Goal: Task Accomplishment & Management: Complete application form

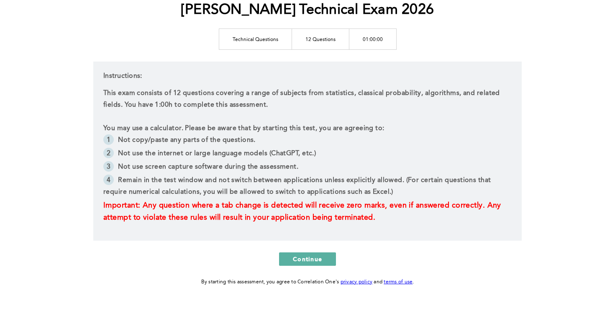
scroll to position [110, 0]
click at [295, 258] on span "Continue" at bounding box center [307, 258] width 29 height 8
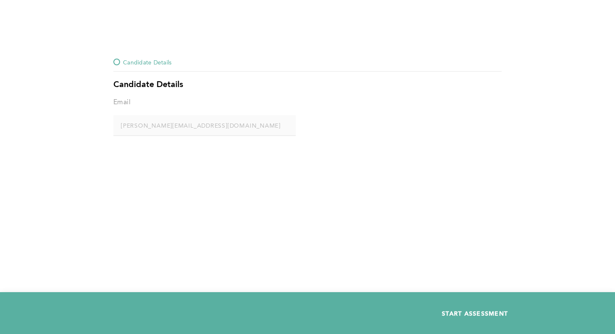
click at [474, 313] on span "START ASSESSMENT" at bounding box center [475, 313] width 66 height 8
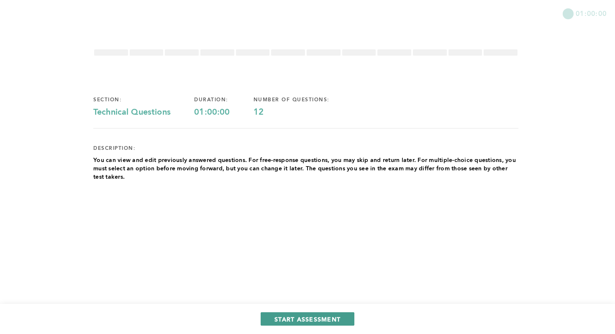
click at [326, 323] on button "START ASSESSMENT" at bounding box center [308, 318] width 94 height 13
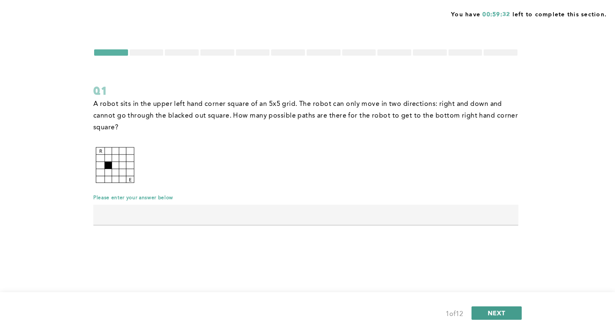
click at [498, 312] on span "NEXT" at bounding box center [497, 313] width 18 height 8
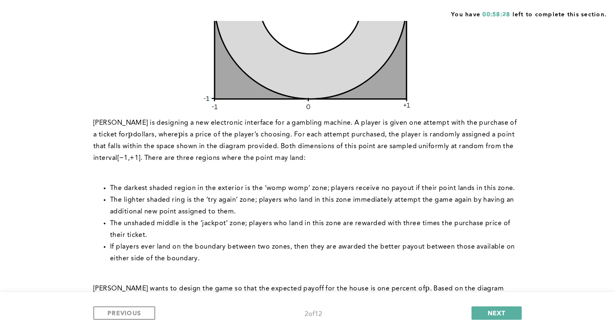
scroll to position [198, 0]
click at [138, 315] on span "PREVIOUS" at bounding box center [124, 313] width 33 height 8
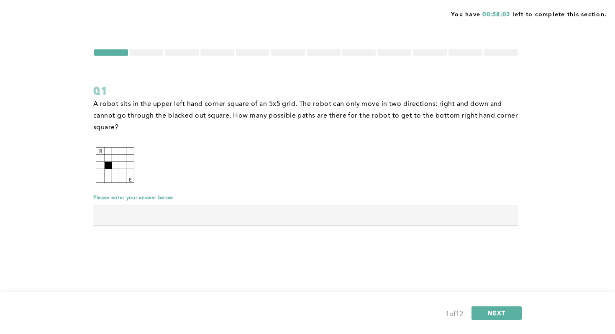
click at [343, 206] on input "text" at bounding box center [305, 215] width 425 height 20
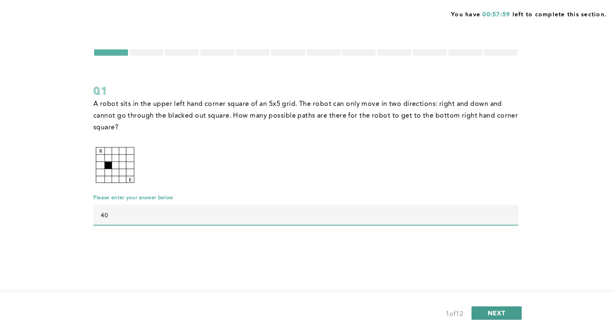
type input "40"
click at [494, 311] on span "NEXT" at bounding box center [497, 313] width 18 height 8
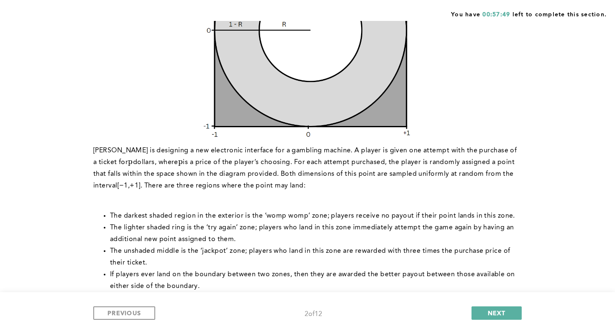
scroll to position [172, 0]
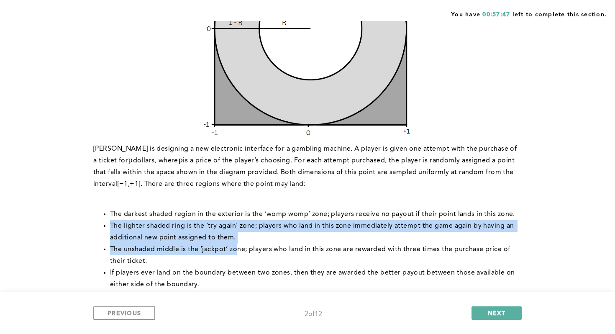
drag, startPoint x: 108, startPoint y: 221, endPoint x: 241, endPoint y: 244, distance: 135.1
click at [241, 244] on ul "The darkest shaded region in the exterior is the ‘womp womp’ zone; players rece…" at bounding box center [305, 249] width 425 height 82
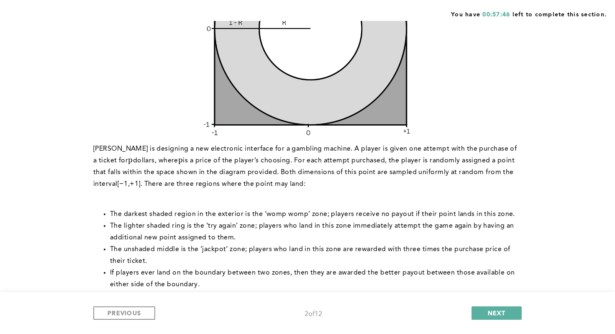
click at [237, 241] on li "The lighter shaded ring is the ‘try again’ zone; players who land in this zone …" at bounding box center [314, 231] width 408 height 23
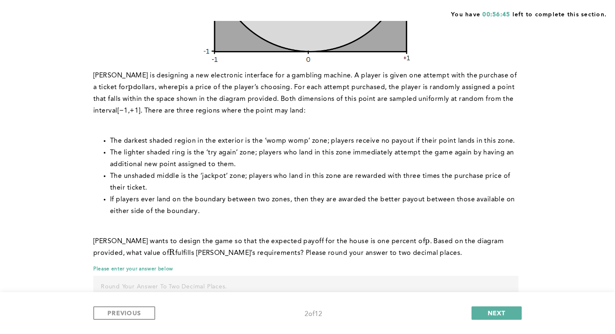
scroll to position [245, 0]
click at [506, 252] on p "[PERSON_NAME] wants to design the game so that the expected payoff for the hous…" at bounding box center [305, 247] width 425 height 23
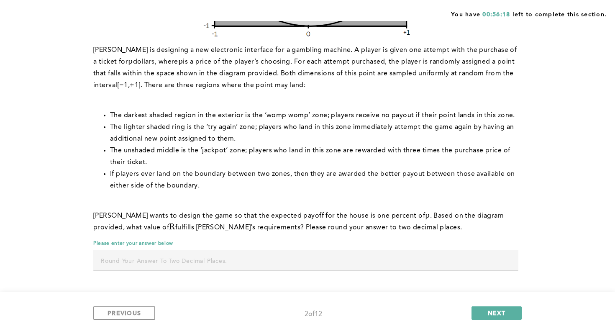
scroll to position [266, 0]
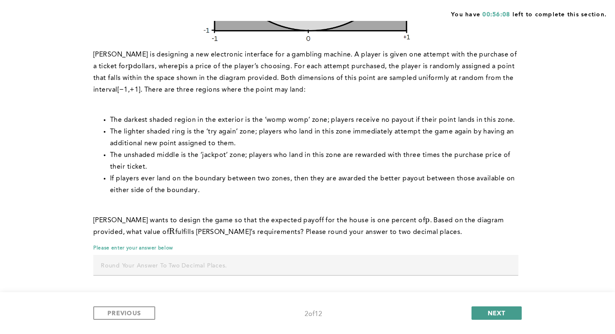
click at [482, 313] on button "NEXT" at bounding box center [497, 312] width 50 height 13
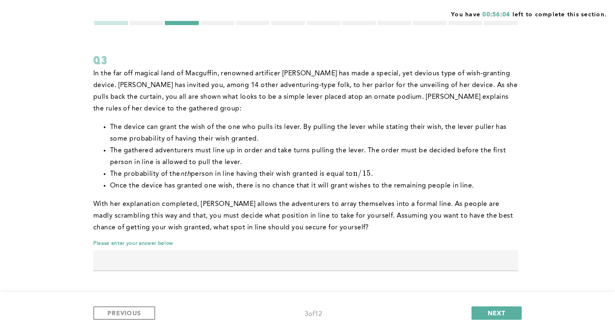
scroll to position [30, 0]
click at [136, 317] on button "PREVIOUS" at bounding box center [124, 312] width 62 height 13
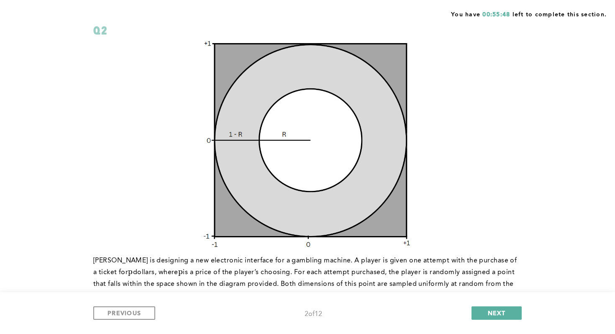
scroll to position [10, 0]
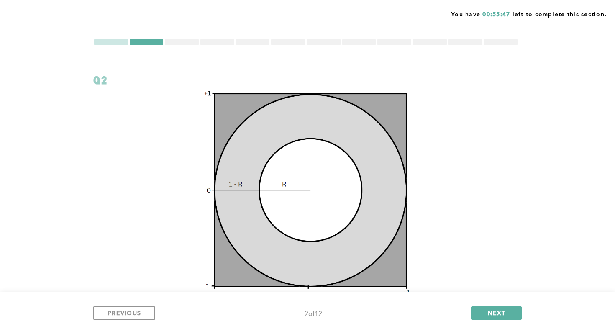
click at [480, 302] on div "PREVIOUS 2 of 12 NEXT" at bounding box center [307, 313] width 615 height 42
click at [480, 307] on button "NEXT" at bounding box center [497, 312] width 50 height 13
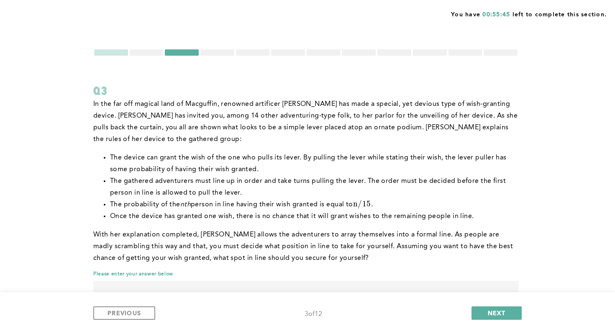
scroll to position [31, 0]
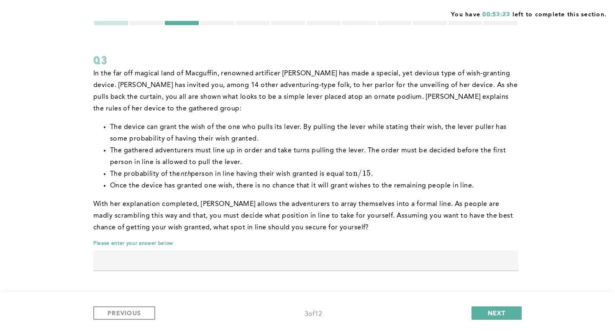
click at [151, 22] on div at bounding box center [147, 22] width 34 height 6
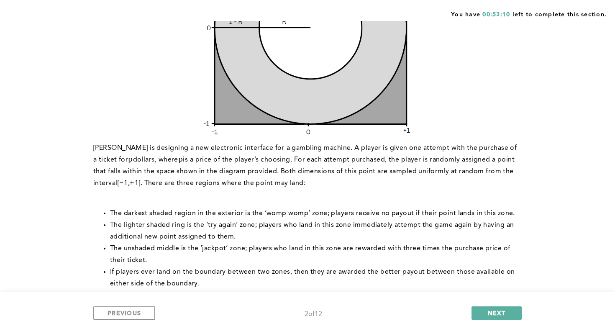
scroll to position [176, 0]
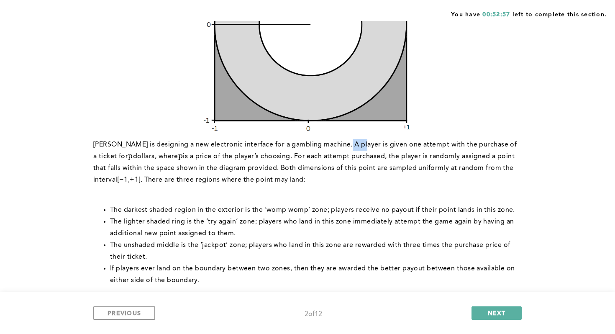
drag, startPoint x: 342, startPoint y: 145, endPoint x: 357, endPoint y: 148, distance: 14.9
click at [357, 148] on p "[PERSON_NAME] is designing a new electronic interface for a gambling machine. A…" at bounding box center [305, 162] width 425 height 47
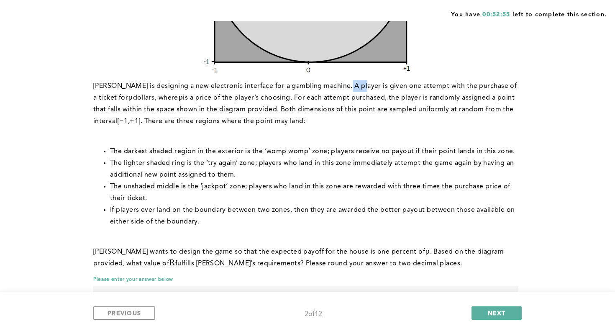
scroll to position [229, 0]
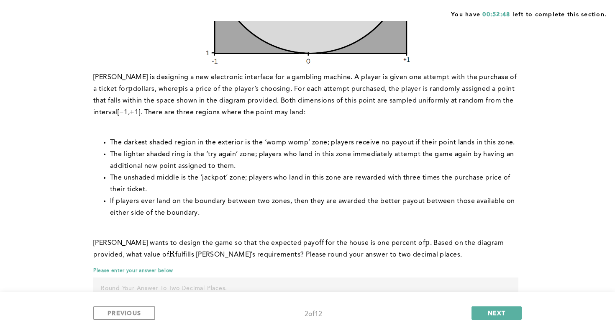
scroll to position [242, 0]
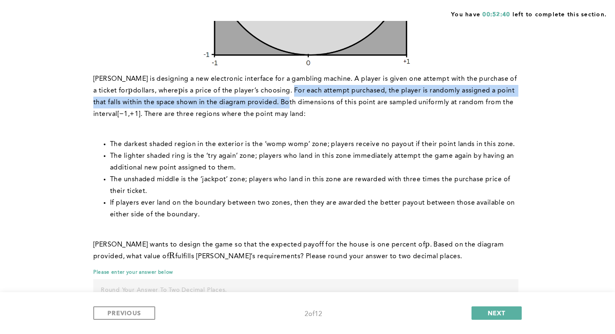
drag, startPoint x: 292, startPoint y: 88, endPoint x: 284, endPoint y: 100, distance: 14.7
click at [284, 100] on p "[PERSON_NAME] is designing a new electronic interface for a gambling machine. A…" at bounding box center [305, 96] width 425 height 47
drag, startPoint x: 395, startPoint y: 158, endPoint x: 425, endPoint y: 163, distance: 30.2
click at [425, 164] on li "The lighter shaded ring is the ‘try again’ zone; players who land in this zone …" at bounding box center [314, 161] width 408 height 23
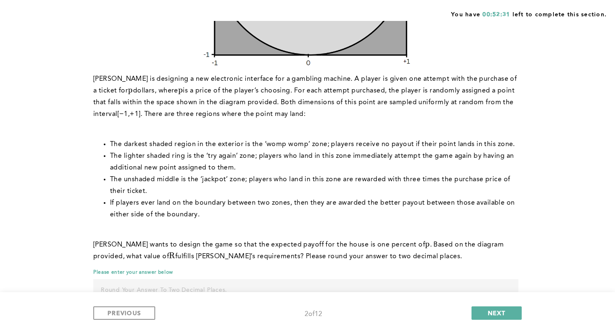
click at [408, 153] on li "The lighter shaded ring is the ‘try again’ zone; players who land in this zone …" at bounding box center [314, 161] width 408 height 23
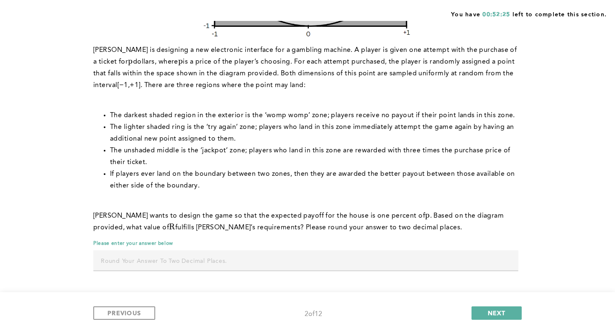
scroll to position [270, 0]
click at [493, 310] on span "NEXT" at bounding box center [497, 313] width 18 height 8
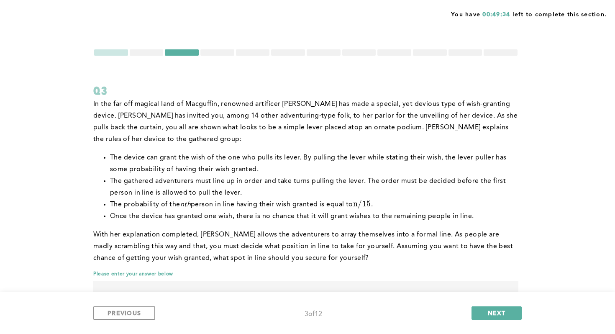
scroll to position [31, 0]
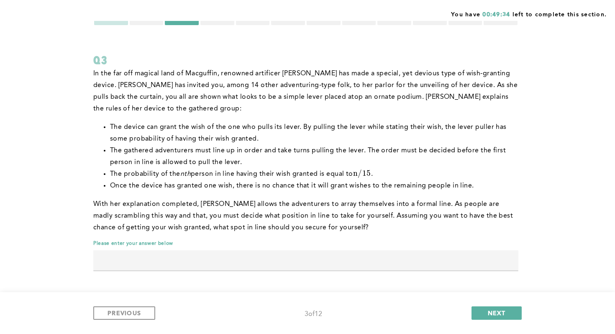
click at [253, 256] on input "text" at bounding box center [305, 260] width 425 height 20
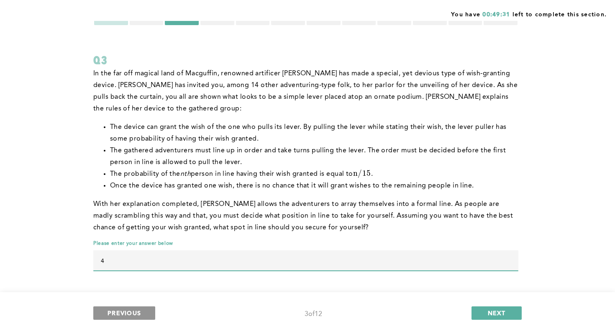
type input "4"
click at [141, 316] on button "PREVIOUS" at bounding box center [124, 312] width 62 height 13
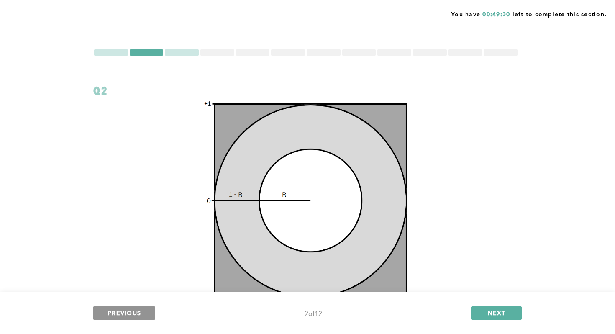
click at [143, 309] on button "PREVIOUS" at bounding box center [124, 312] width 62 height 13
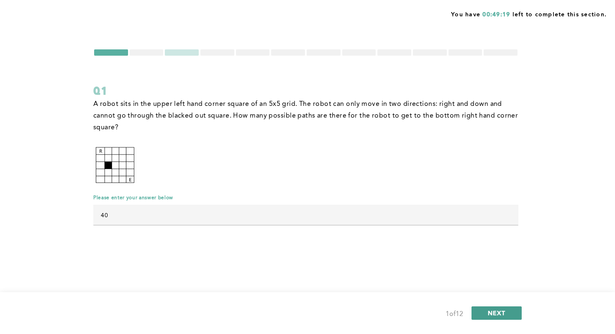
click at [512, 316] on button "NEXT" at bounding box center [497, 312] width 50 height 13
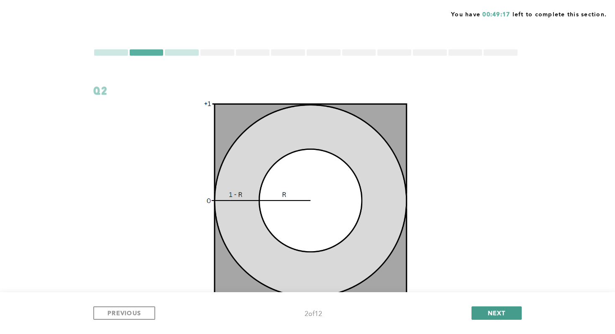
click at [513, 313] on button "NEXT" at bounding box center [497, 312] width 50 height 13
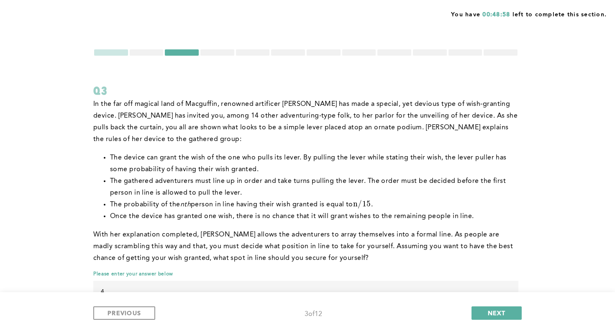
click at [145, 51] on div at bounding box center [147, 52] width 34 height 6
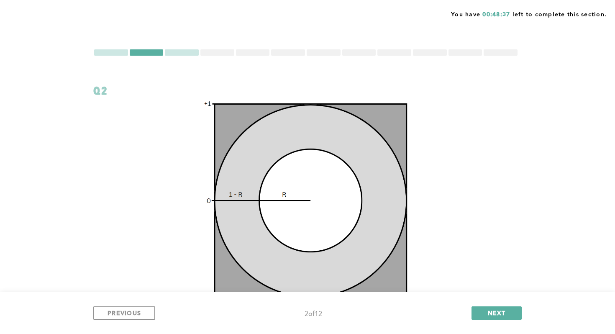
click at [202, 52] on div at bounding box center [217, 52] width 34 height 6
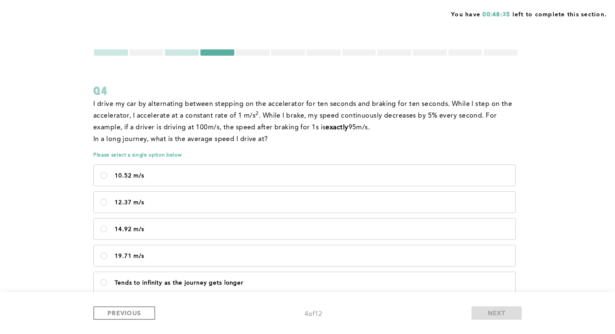
click at [177, 55] on div at bounding box center [182, 52] width 34 height 6
click at [176, 56] on div at bounding box center [305, 53] width 425 height 8
click at [176, 52] on div at bounding box center [182, 52] width 34 height 6
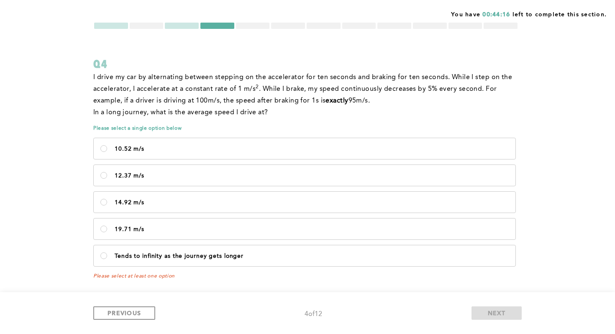
click at [143, 24] on div at bounding box center [147, 26] width 34 height 6
click at [144, 25] on div at bounding box center [147, 26] width 34 height 6
click at [175, 27] on div at bounding box center [182, 26] width 34 height 6
click at [150, 31] on form "Q4 I drive my car by alternating between stepping on the accelerator for ten se…" at bounding box center [305, 150] width 425 height 257
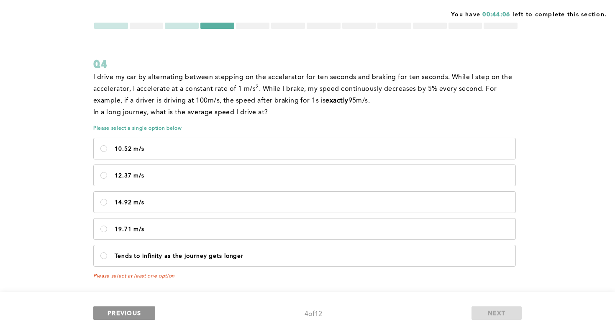
click at [134, 317] on button "PREVIOUS" at bounding box center [124, 312] width 62 height 13
click at [126, 184] on label "12.37 m/s" at bounding box center [305, 175] width 422 height 21
click at [107, 179] on m\/s\<\/p\> "12.37 m/s" at bounding box center [103, 175] width 7 height 7
radio m\/s\<\/p\> "true"
click at [120, 319] on button "PREVIOUS" at bounding box center [124, 312] width 62 height 13
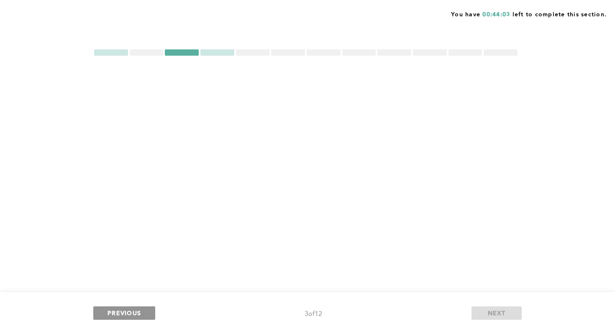
scroll to position [0, 0]
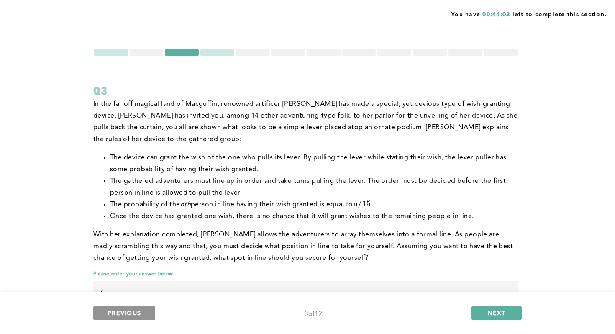
click at [121, 311] on span "PREVIOUS" at bounding box center [124, 313] width 33 height 8
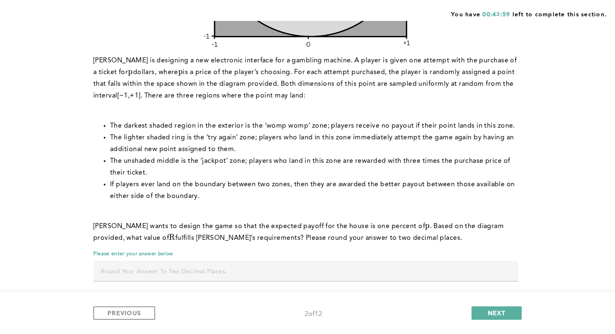
scroll to position [271, 0]
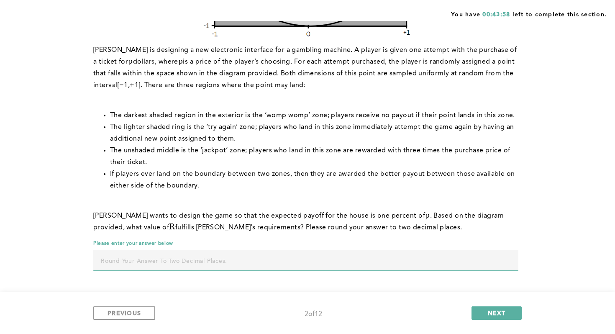
click at [170, 259] on input "text" at bounding box center [305, 260] width 425 height 20
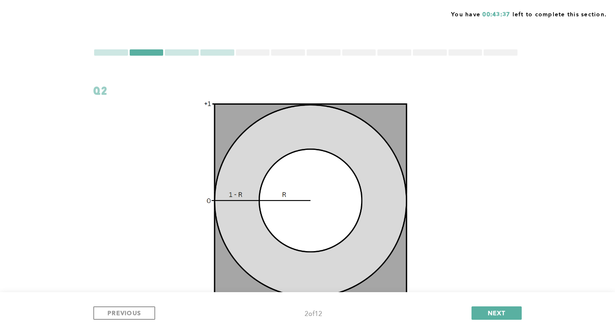
scroll to position [162, 0]
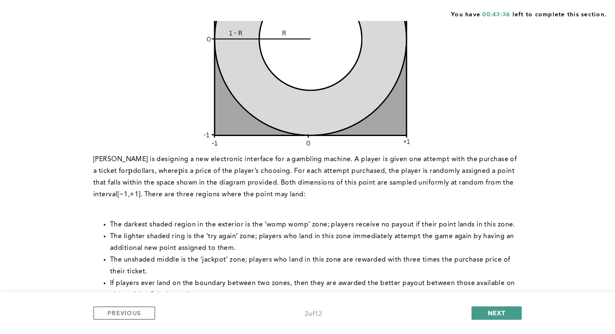
type input "0.65"
click at [491, 310] on span "NEXT" at bounding box center [497, 313] width 18 height 8
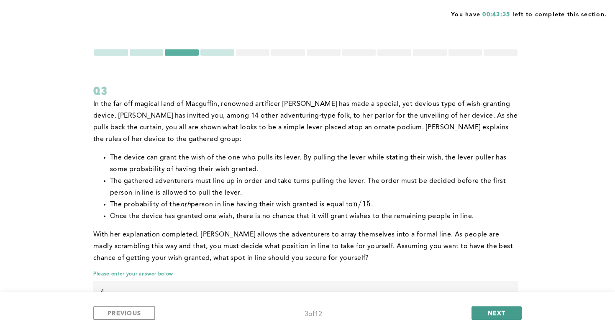
click at [491, 310] on span "NEXT" at bounding box center [497, 313] width 18 height 8
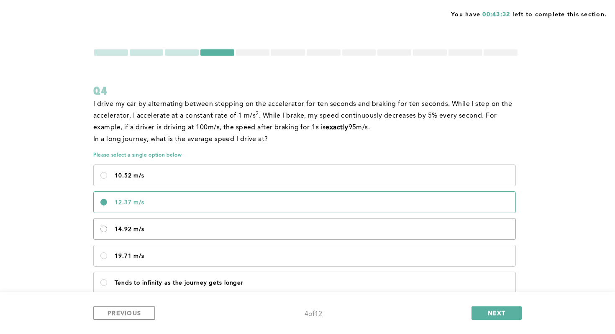
click at [105, 230] on m\/s\<\/p\> "14.92 m/s" at bounding box center [103, 229] width 7 height 7
radio m\/s\<\/p\> "true"
click at [498, 308] on button "NEXT" at bounding box center [497, 312] width 50 height 13
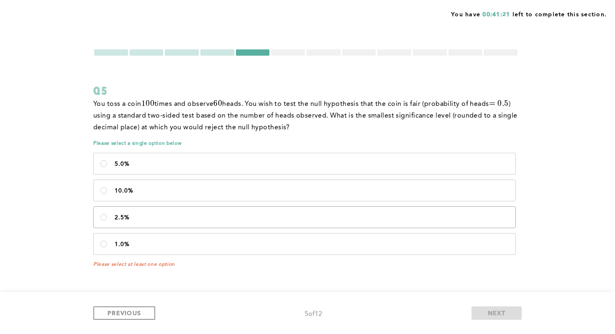
click at [129, 220] on p "2.5%" at bounding box center [312, 217] width 394 height 7
click at [107, 220] on input "2.5%" at bounding box center [103, 217] width 7 height 7
radio input "true"
click at [514, 311] on button "NEXT" at bounding box center [497, 312] width 50 height 13
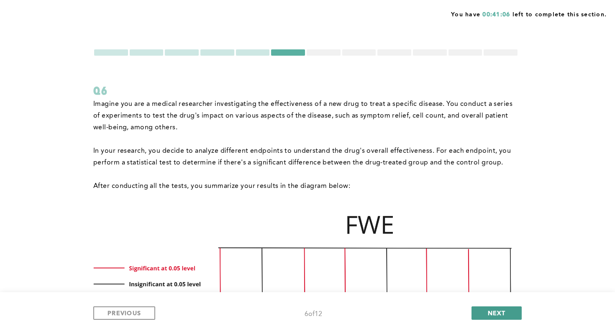
click at [484, 311] on button "NEXT" at bounding box center [497, 312] width 50 height 13
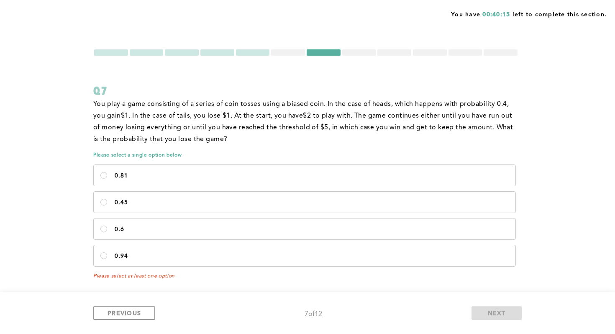
click at [249, 55] on div at bounding box center [253, 52] width 34 height 6
click at [110, 229] on label "0.6" at bounding box center [305, 228] width 422 height 21
click at [107, 229] on input "0.6" at bounding box center [103, 229] width 7 height 7
radio input "true"
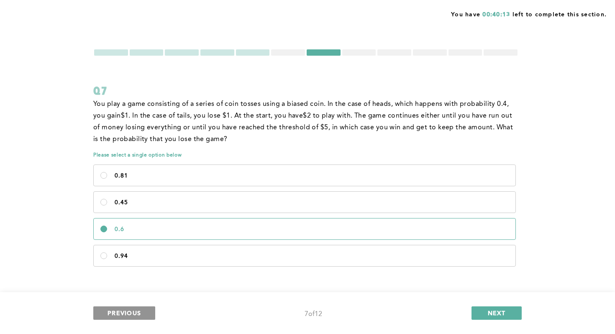
click at [118, 308] on button "PREVIOUS" at bounding box center [124, 312] width 62 height 13
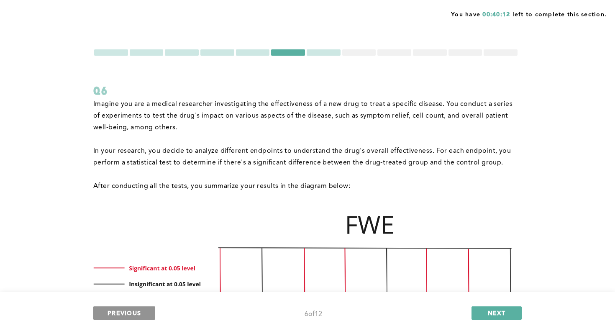
click at [118, 308] on button "PREVIOUS" at bounding box center [124, 312] width 62 height 13
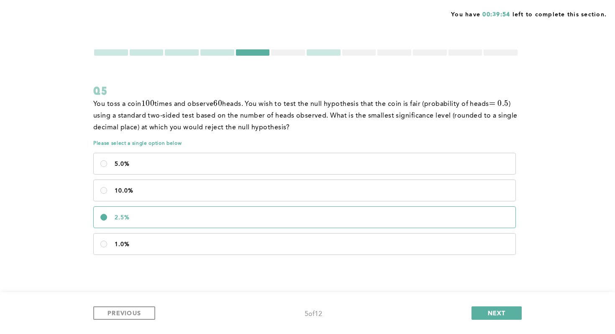
click at [356, 53] on div at bounding box center [359, 52] width 34 height 6
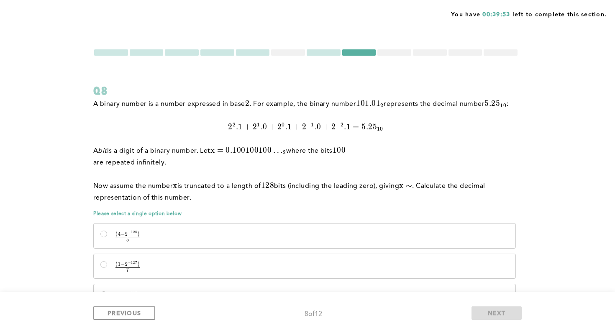
click at [337, 51] on div at bounding box center [324, 52] width 34 height 6
click at [332, 51] on div at bounding box center [324, 52] width 34 height 6
click at [288, 52] on div at bounding box center [288, 52] width 34 height 6
click at [287, 54] on div at bounding box center [288, 52] width 34 height 6
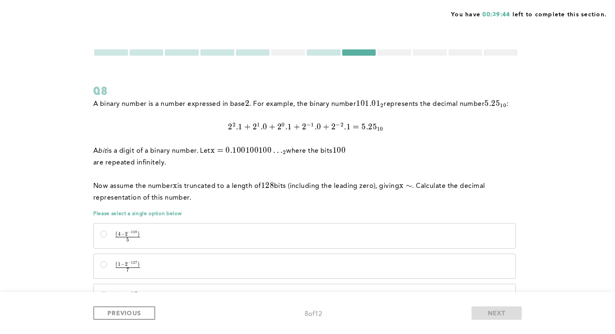
click at [288, 52] on div at bounding box center [288, 52] width 34 height 6
click at [146, 315] on button "PREVIOUS" at bounding box center [124, 312] width 62 height 13
click at [307, 53] on div at bounding box center [324, 52] width 34 height 6
click at [257, 247] on label "( 4 − 2 − 128 ) 5 \frac {(4-2^{-128})} {5} 5 ( 4 − 2 − 1 2 8 ) ​" at bounding box center [305, 236] width 422 height 25
click at [107, 237] on input "( 4 − 2 − 128 ) 5 \frac {(4-2^{-128})} {5} 5 ( 4 − 2 − 1 2 8 ) ​" at bounding box center [103, 234] width 7 height 7
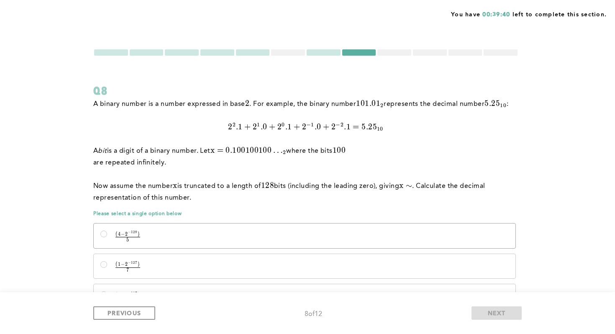
radio input "true"
click at [99, 311] on button "PREVIOUS" at bounding box center [124, 312] width 62 height 13
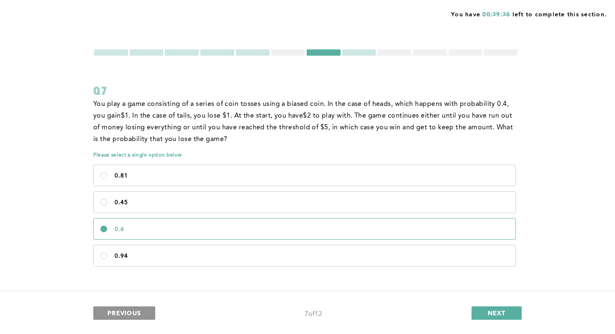
click at [124, 312] on span "PREVIOUS" at bounding box center [124, 313] width 33 height 8
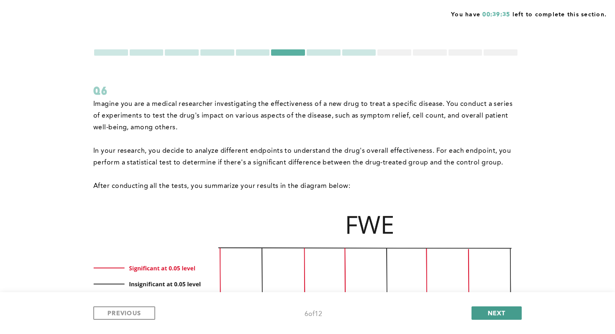
click at [480, 312] on button "NEXT" at bounding box center [497, 312] width 50 height 13
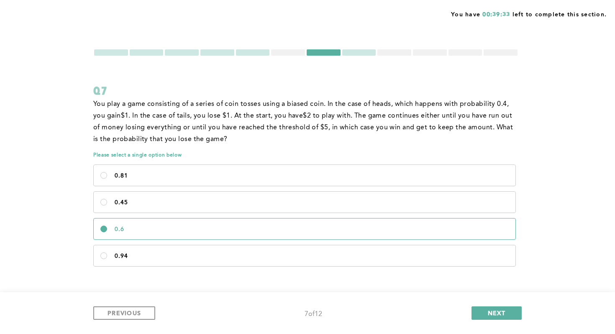
click at [426, 137] on p "You play a game consisting of a series of coin tosses using a biased coin. In t…" at bounding box center [305, 121] width 425 height 47
click at [260, 53] on div at bounding box center [253, 52] width 34 height 6
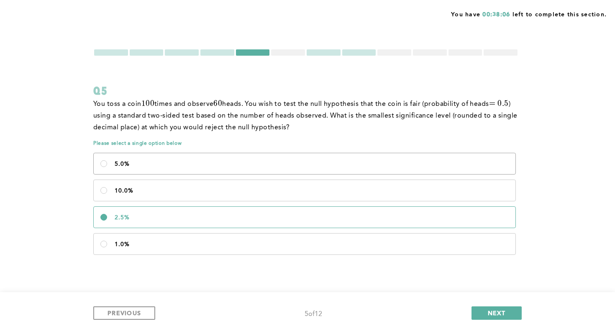
click at [124, 172] on label "5.0%" at bounding box center [305, 163] width 422 height 21
click at [107, 167] on input "5.0%" at bounding box center [103, 163] width 7 height 7
radio input "true"
click at [498, 310] on span "NEXT" at bounding box center [497, 313] width 18 height 8
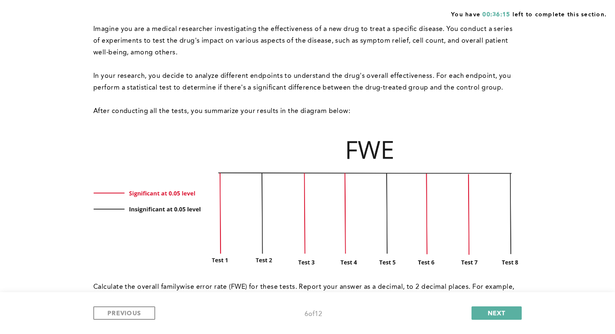
scroll to position [82, 0]
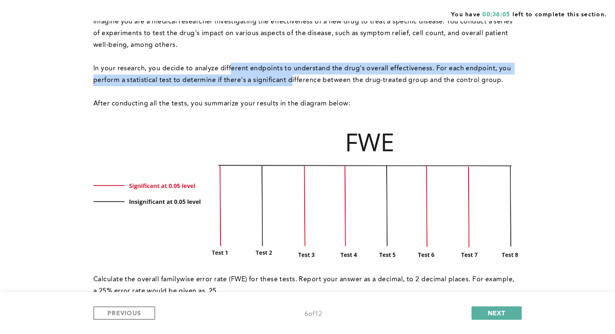
drag, startPoint x: 230, startPoint y: 70, endPoint x: 290, endPoint y: 79, distance: 60.5
click at [290, 79] on p "In your research, you decide to analyze different endpoints to understand the d…" at bounding box center [305, 74] width 425 height 23
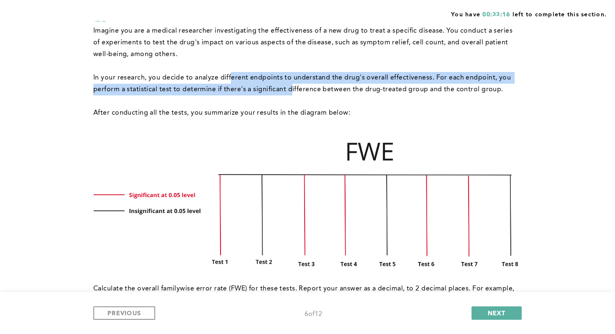
scroll to position [0, 0]
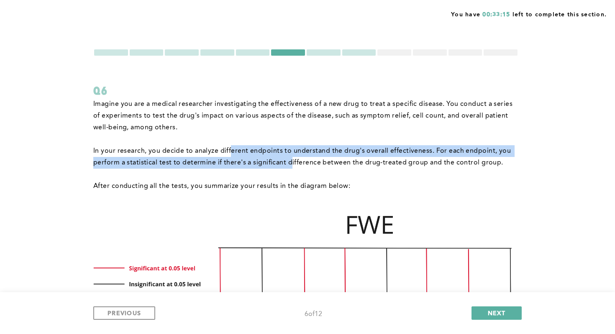
click at [237, 157] on p "In your research, you decide to analyze different endpoints to understand the d…" at bounding box center [305, 156] width 425 height 23
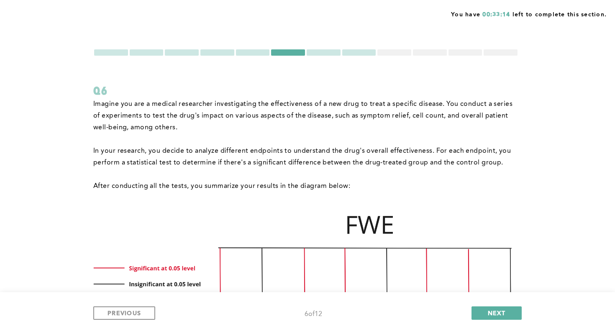
click at [268, 57] on form "Q6 Imagine you are a medical researcher investigating the effectiveness of a ne…" at bounding box center [305, 237] width 425 height 377
click at [264, 57] on form "Q6 Imagine you are a medical researcher investigating the effectiveness of a ne…" at bounding box center [305, 237] width 425 height 377
click at [264, 51] on div at bounding box center [253, 52] width 34 height 6
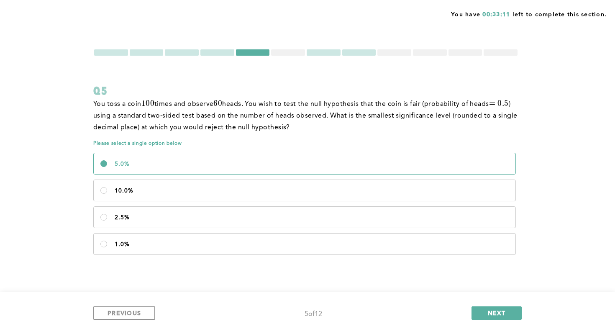
click at [208, 54] on div at bounding box center [217, 52] width 34 height 6
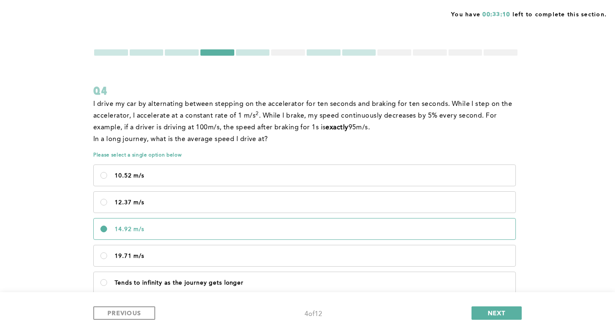
click at [318, 53] on div at bounding box center [324, 52] width 34 height 6
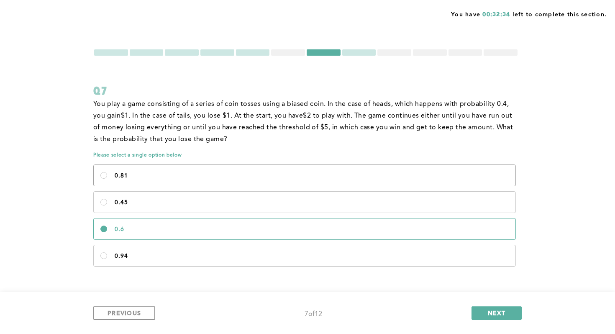
click at [128, 176] on p "0.81" at bounding box center [312, 175] width 394 height 7
click at [107, 176] on input "0.81" at bounding box center [103, 175] width 7 height 7
radio input "true"
click at [356, 54] on div at bounding box center [359, 52] width 34 height 6
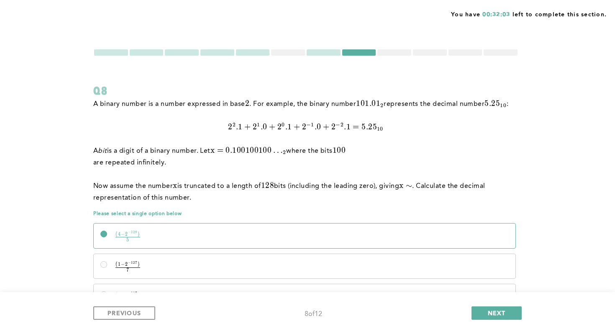
click at [400, 54] on div at bounding box center [395, 52] width 34 height 6
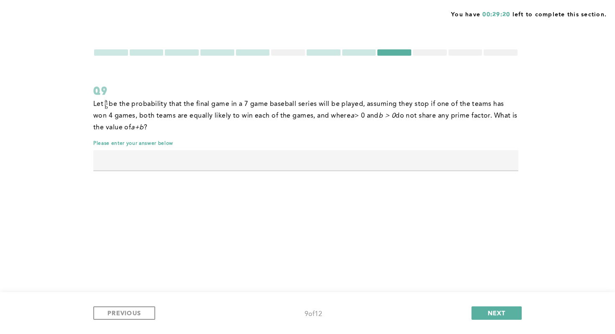
click at [122, 152] on input "text" at bounding box center [305, 160] width 425 height 20
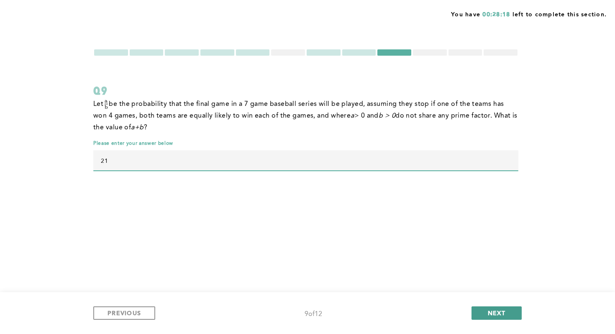
type input "21"
click at [509, 312] on button "NEXT" at bounding box center [497, 312] width 50 height 13
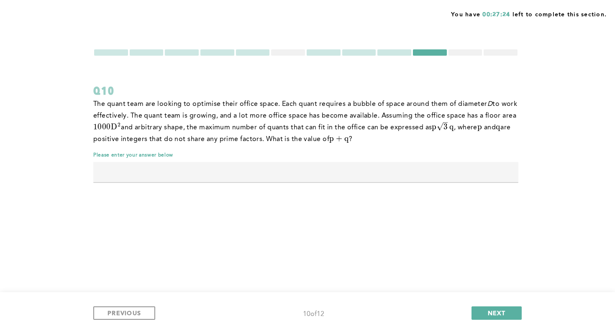
click at [319, 54] on div at bounding box center [324, 52] width 34 height 6
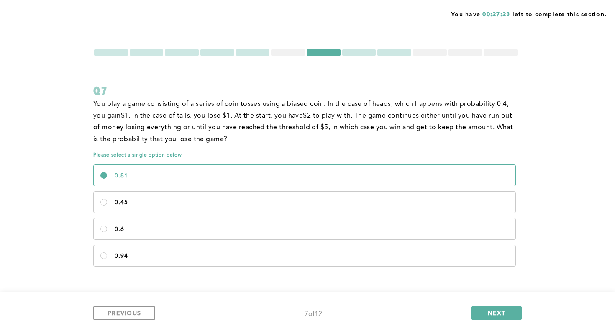
click at [363, 55] on div at bounding box center [359, 52] width 34 height 6
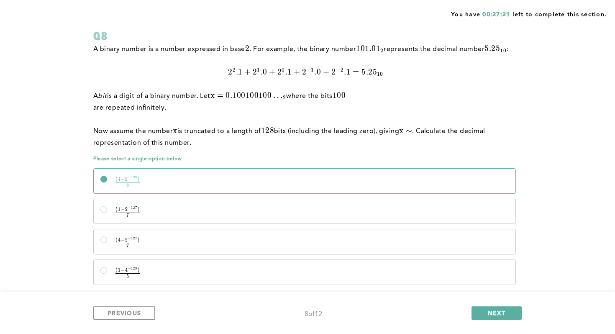
scroll to position [73, 0]
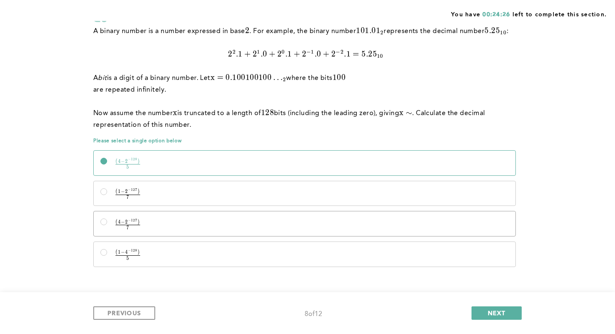
click at [147, 227] on p "( 4 − 2 − 127 ) 7 \frac {(4-2^{-127})} {7} 7 ( 4 − 2 − 1 2 7 ) ​" at bounding box center [312, 224] width 394 height 10
click at [107, 225] on input "( 4 − 2 − 127 ) 7 \frac {(4-2^{-127})} {7} 7 ( 4 − 2 − 1 2 7 ) ​" at bounding box center [103, 221] width 7 height 7
radio input "true"
click at [500, 319] on button "NEXT" at bounding box center [497, 312] width 50 height 13
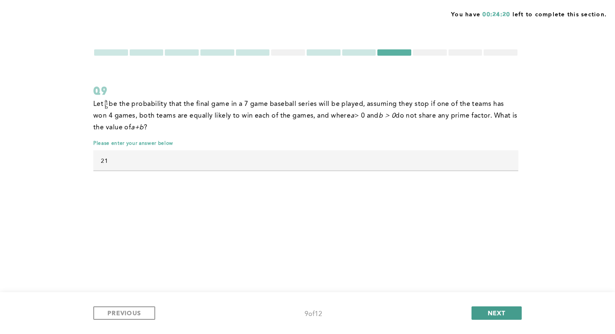
click at [501, 314] on span "NEXT" at bounding box center [497, 313] width 18 height 8
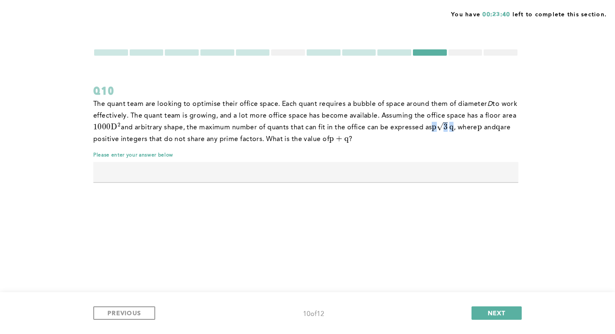
drag, startPoint x: 434, startPoint y: 127, endPoint x: 455, endPoint y: 128, distance: 20.5
click at [454, 128] on span "p 3 ​ q" at bounding box center [443, 127] width 22 height 10
click at [454, 128] on span "q" at bounding box center [452, 126] width 4 height 9
click at [461, 53] on div at bounding box center [466, 52] width 34 height 6
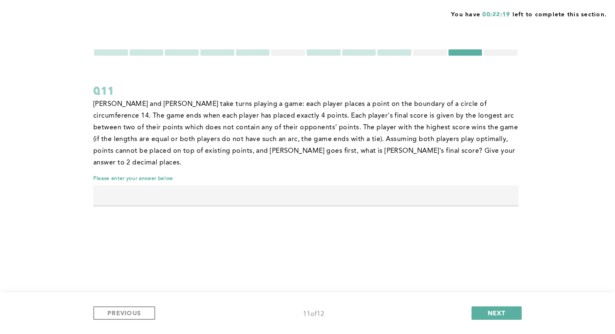
click at [426, 49] on div at bounding box center [305, 53] width 425 height 8
click at [428, 54] on div at bounding box center [430, 52] width 34 height 6
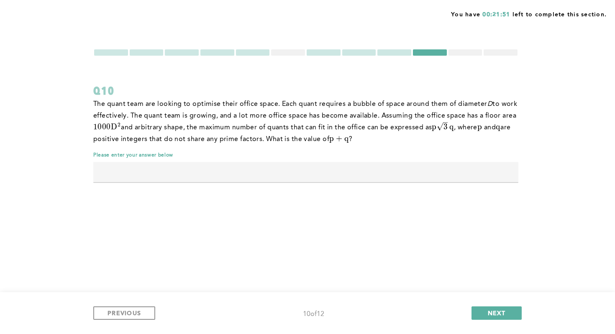
click at [467, 51] on div at bounding box center [466, 52] width 34 height 6
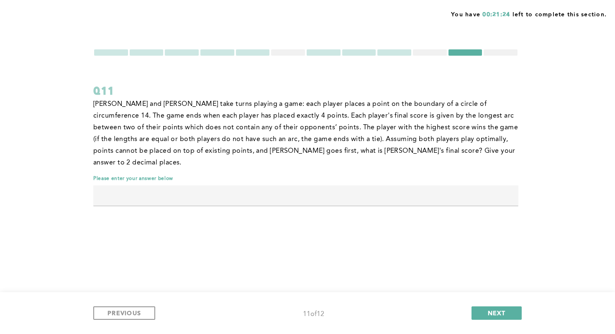
click at [446, 54] on div at bounding box center [430, 52] width 34 height 6
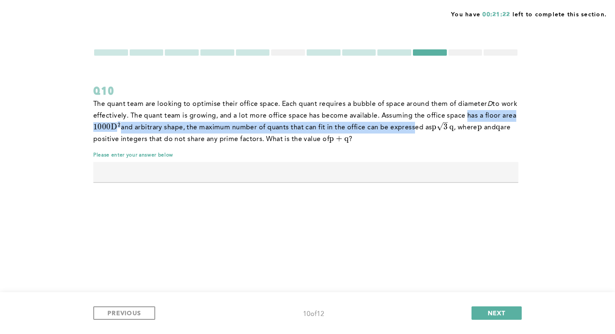
drag, startPoint x: 411, startPoint y: 125, endPoint x: 463, endPoint y: 120, distance: 52.1
click at [463, 120] on p "The quant team are looking to optimise their office space. Each quant requires …" at bounding box center [305, 121] width 425 height 47
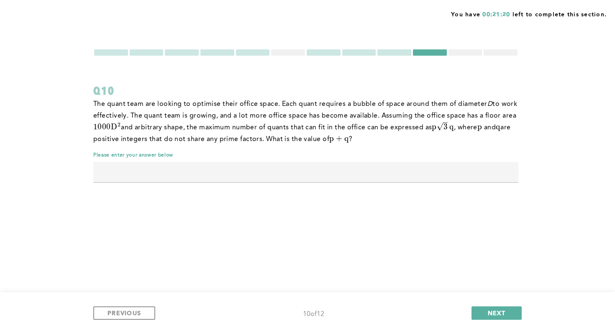
drag, startPoint x: 432, startPoint y: 126, endPoint x: 458, endPoint y: 124, distance: 26.5
click at [457, 124] on p "The quant team are looking to optimise their office space. Each quant requires …" at bounding box center [305, 121] width 425 height 47
click at [458, 124] on p "The quant team are looking to optimise their office space. Each quant requires …" at bounding box center [305, 121] width 425 height 47
click at [455, 54] on div at bounding box center [466, 52] width 34 height 6
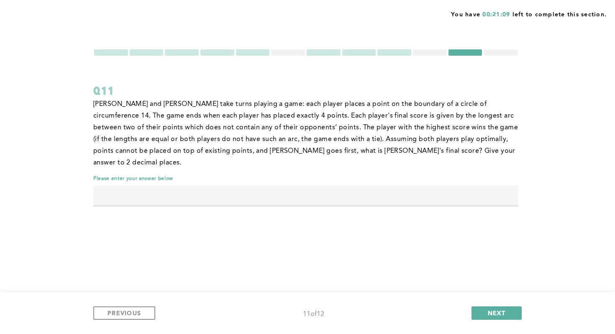
click at [436, 50] on div at bounding box center [430, 52] width 34 height 6
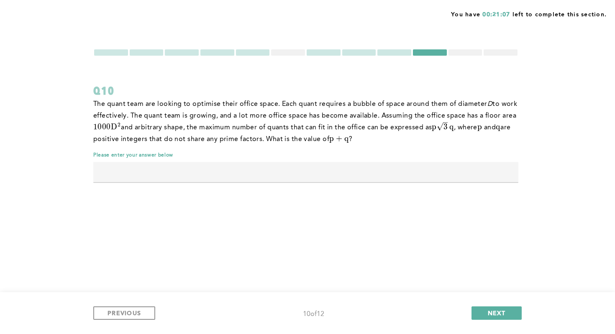
click at [433, 88] on div "Q10" at bounding box center [305, 90] width 425 height 15
click at [408, 82] on form "Q10 The quant team are looking to optimise their office space. Each quant requi…" at bounding box center [305, 120] width 425 height 142
click at [473, 50] on div at bounding box center [466, 52] width 34 height 6
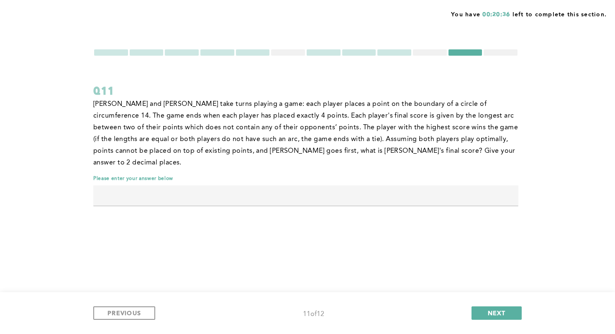
click at [510, 54] on div at bounding box center [501, 52] width 34 height 6
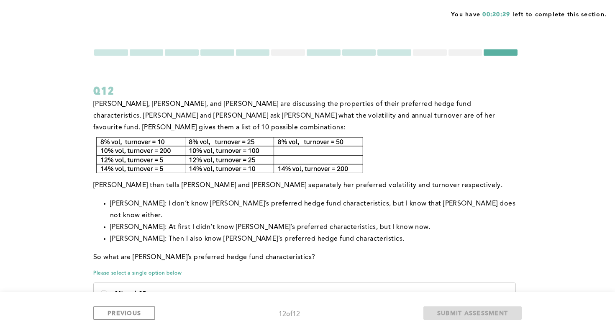
click at [477, 49] on div at bounding box center [466, 52] width 34 height 6
click at [476, 52] on div at bounding box center [466, 52] width 34 height 6
click at [465, 55] on div at bounding box center [466, 52] width 34 height 6
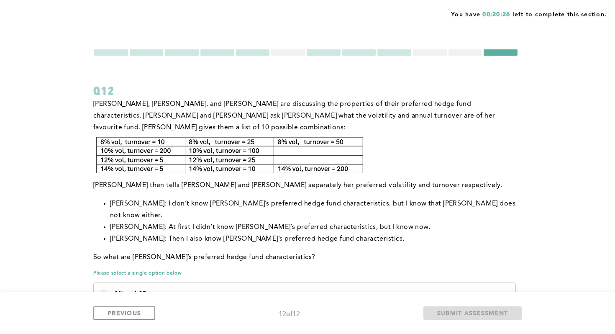
scroll to position [95, 0]
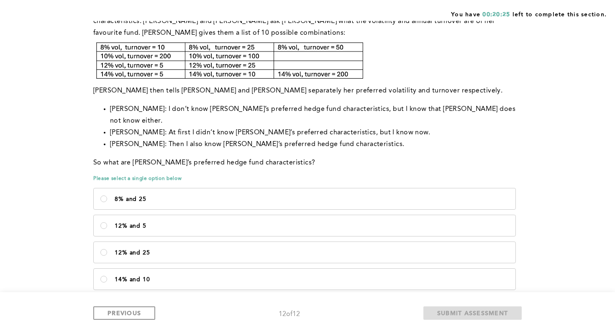
click at [101, 215] on div "8% and 25 12% and 5 12% and 25 14% and 10" at bounding box center [305, 238] width 425 height 107
click at [113, 242] on label "12% and 25" at bounding box center [305, 252] width 422 height 21
click at [107, 249] on 25\<\/p\> "12% and 25" at bounding box center [103, 252] width 7 height 7
radio 25\<\/p\> "true"
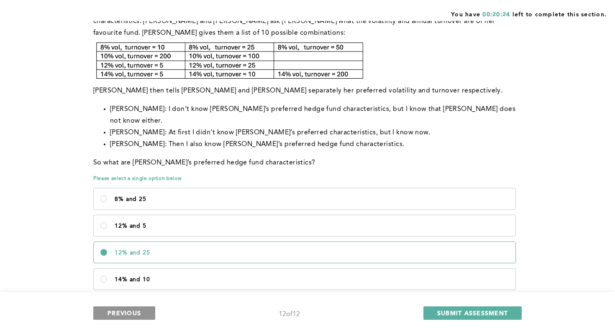
click at [117, 316] on span "PREVIOUS" at bounding box center [124, 313] width 33 height 8
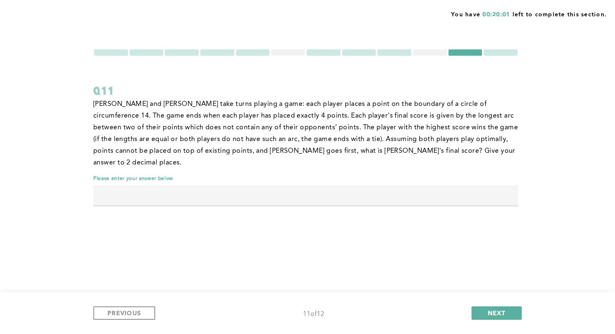
click at [421, 52] on div at bounding box center [430, 52] width 34 height 6
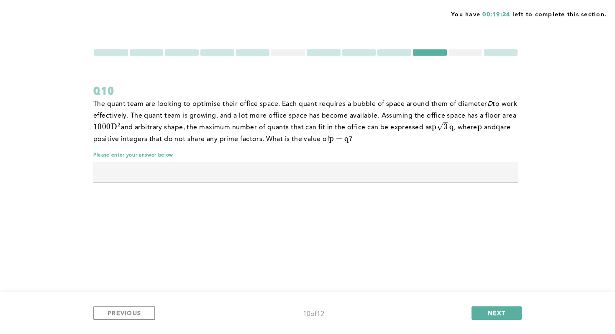
click at [465, 52] on div at bounding box center [466, 52] width 34 height 6
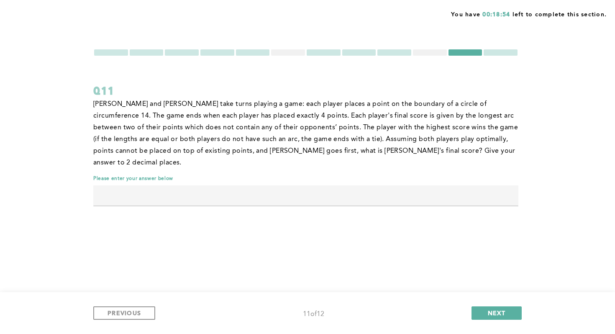
click at [297, 53] on div at bounding box center [288, 52] width 34 height 6
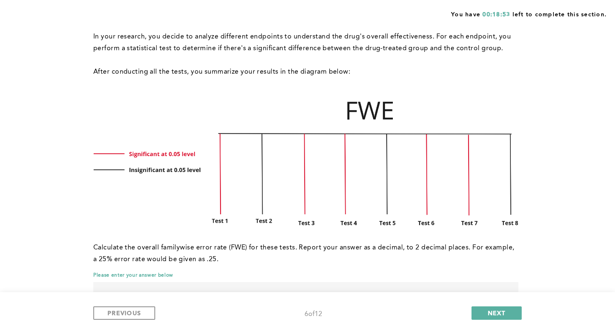
scroll to position [146, 0]
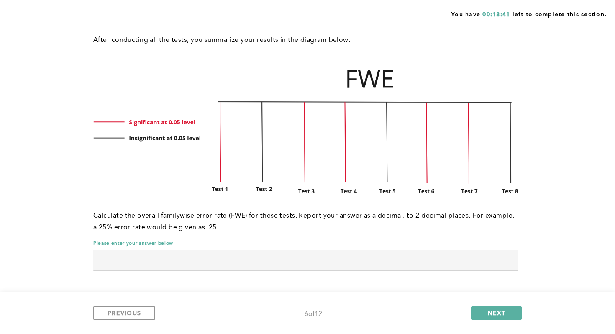
click at [197, 254] on input "text" at bounding box center [305, 260] width 425 height 20
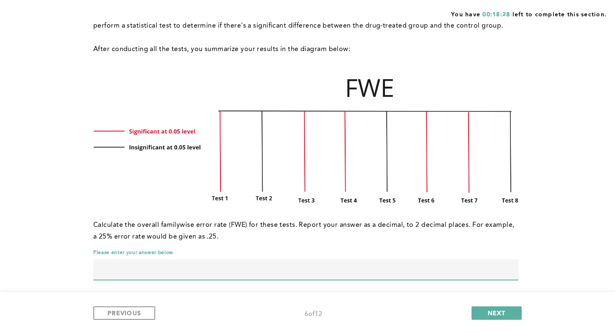
scroll to position [137, 0]
click at [176, 262] on input "text" at bounding box center [305, 269] width 425 height 20
type input "0.33"
click at [491, 314] on span "NEXT" at bounding box center [497, 313] width 18 height 8
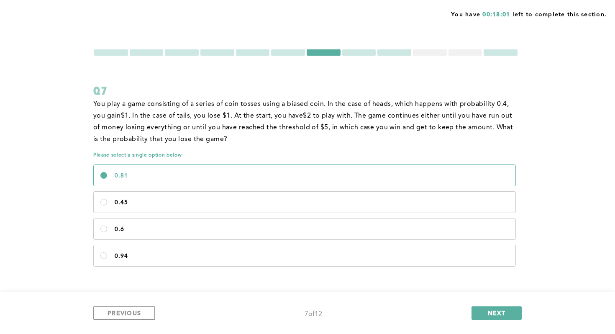
click at [432, 56] on div at bounding box center [305, 53] width 425 height 8
click at [430, 51] on div at bounding box center [430, 52] width 34 height 6
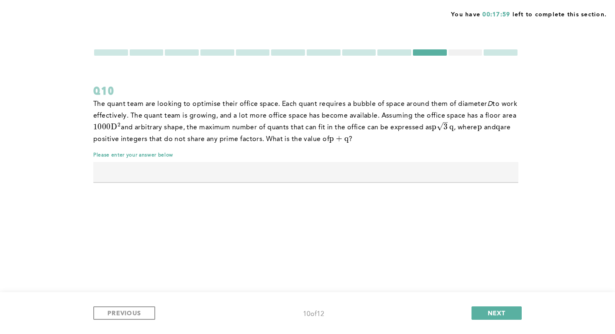
click at [324, 49] on div at bounding box center [305, 53] width 425 height 8
click at [321, 51] on div at bounding box center [324, 52] width 34 height 6
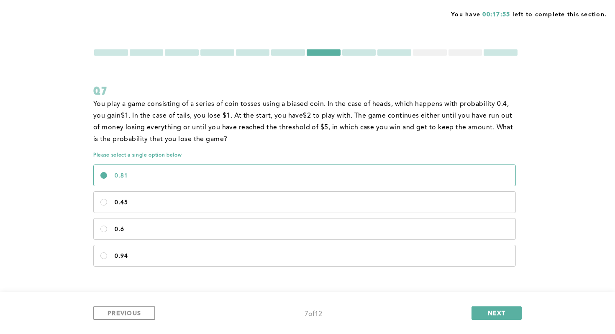
click at [349, 52] on div at bounding box center [359, 52] width 34 height 6
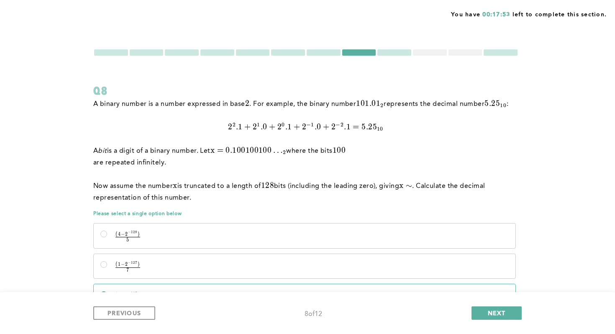
click at [318, 49] on div at bounding box center [305, 53] width 425 height 8
click at [318, 52] on div at bounding box center [324, 52] width 34 height 6
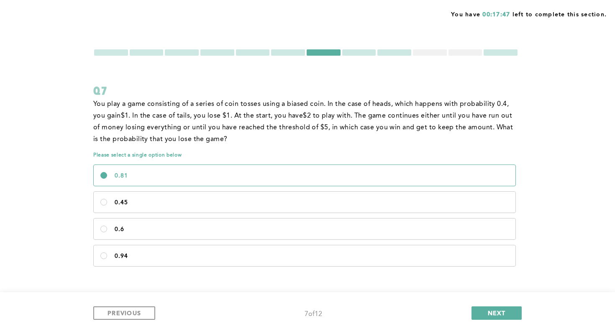
click at [402, 54] on div at bounding box center [395, 52] width 34 height 6
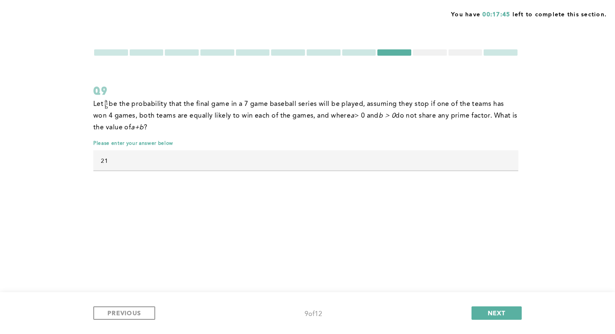
click at [431, 55] on div at bounding box center [430, 52] width 34 height 6
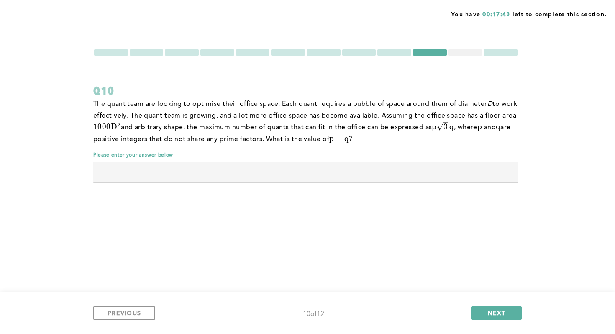
click at [464, 52] on div at bounding box center [466, 52] width 34 height 6
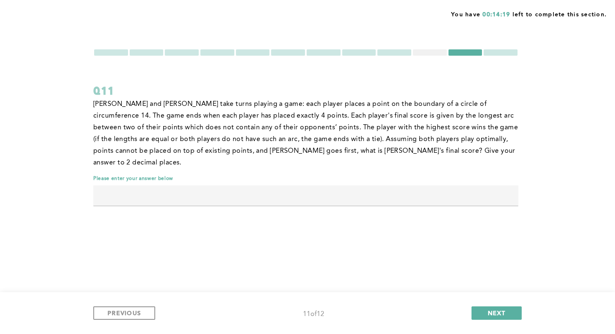
click at [498, 55] on div at bounding box center [501, 52] width 34 height 6
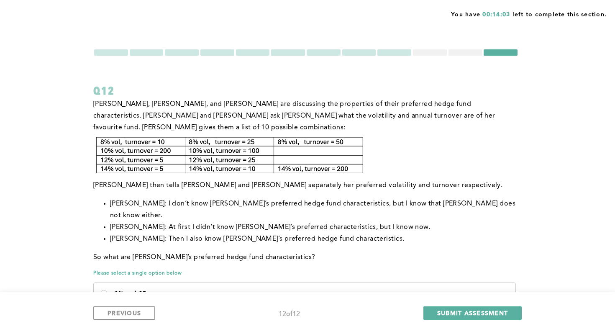
click at [469, 50] on div at bounding box center [466, 52] width 34 height 6
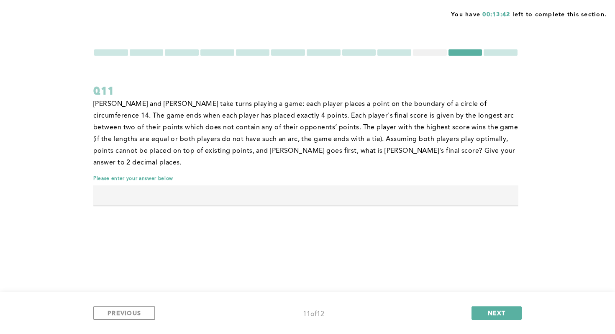
click at [403, 51] on div at bounding box center [395, 52] width 34 height 6
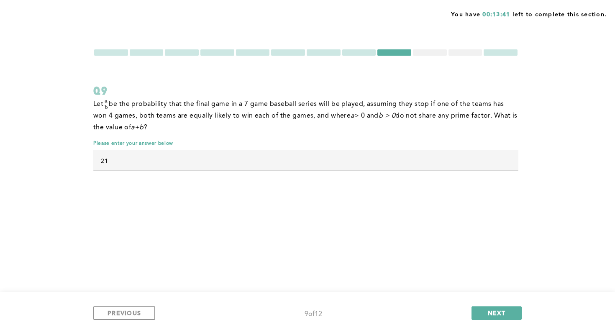
click at [356, 54] on div at bounding box center [359, 52] width 34 height 6
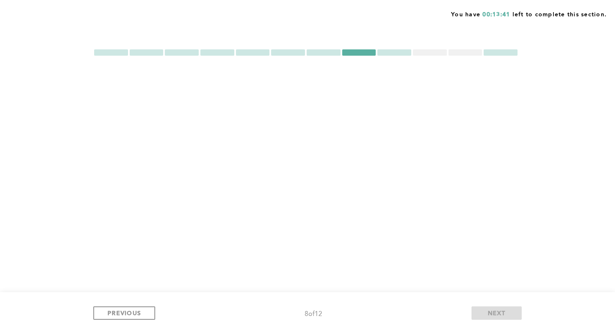
click at [355, 52] on div at bounding box center [359, 52] width 34 height 6
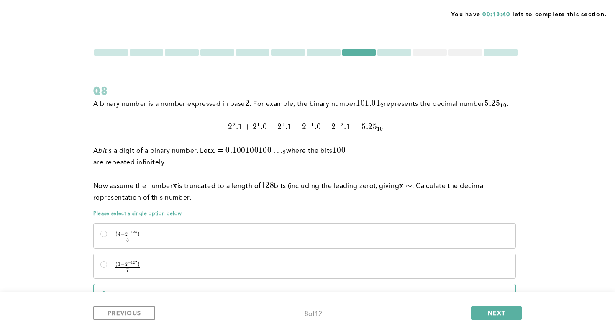
click at [324, 51] on div at bounding box center [324, 52] width 34 height 6
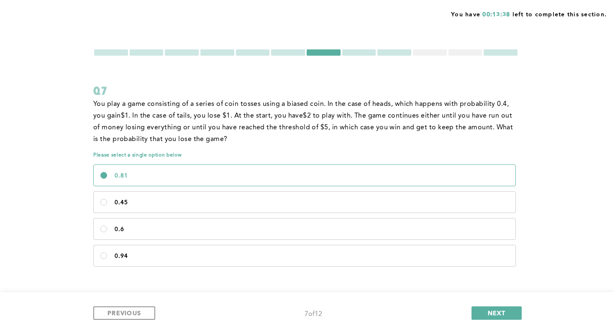
click at [420, 50] on div at bounding box center [430, 52] width 34 height 6
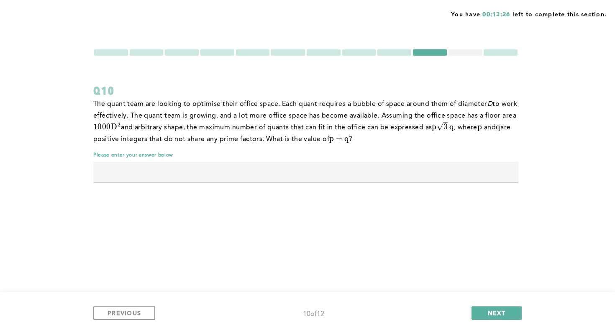
click at [451, 129] on span "p 3 ​ q" at bounding box center [443, 127] width 22 height 10
click at [442, 167] on input "text" at bounding box center [305, 172] width 425 height 20
type input "2003"
click at [465, 122] on p "The quant team are looking to optimise their office space. Each quant requires …" at bounding box center [305, 121] width 425 height 47
click at [468, 53] on div at bounding box center [466, 52] width 34 height 6
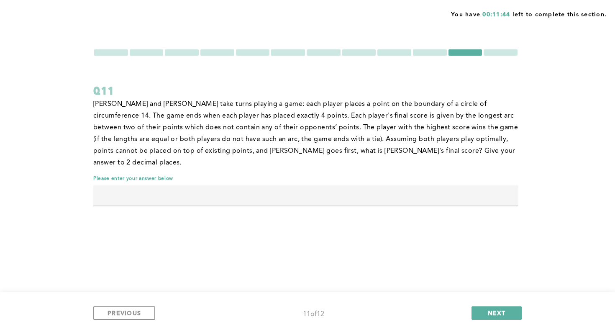
click at [504, 48] on div "You have 00:11:44 left to complete this section. Q11 [PERSON_NAME] and [PERSON_…" at bounding box center [307, 167] width 615 height 334
click at [503, 51] on div at bounding box center [501, 52] width 34 height 6
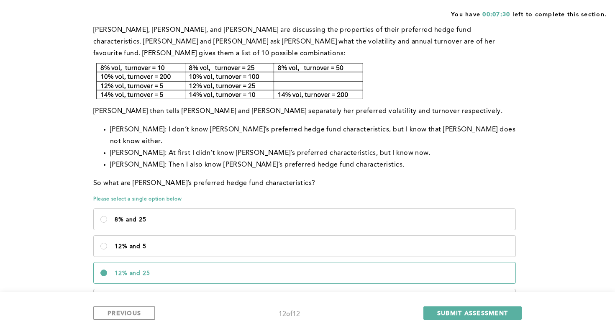
scroll to position [93, 0]
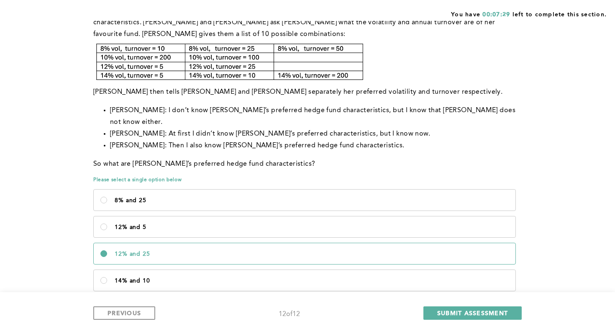
click at [107, 243] on label "12% and 25" at bounding box center [305, 253] width 422 height 21
click at [107, 250] on 25\<\/p\> "12% and 25" at bounding box center [103, 253] width 7 height 7
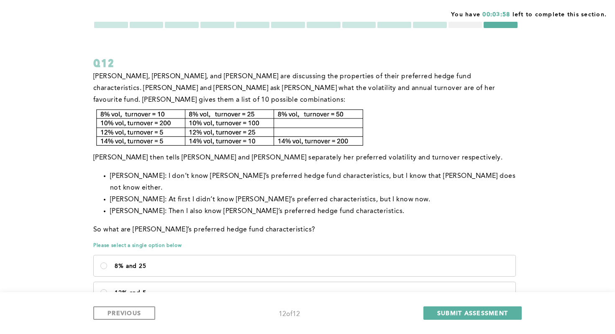
scroll to position [0, 0]
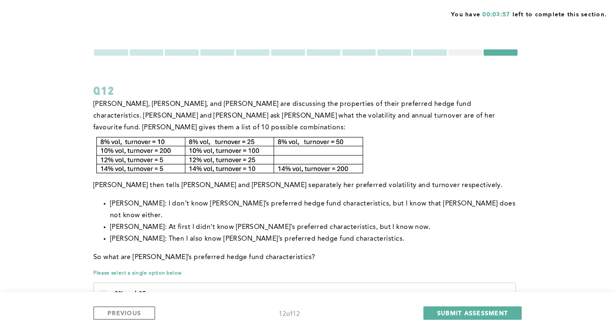
click at [468, 54] on div at bounding box center [466, 52] width 34 height 6
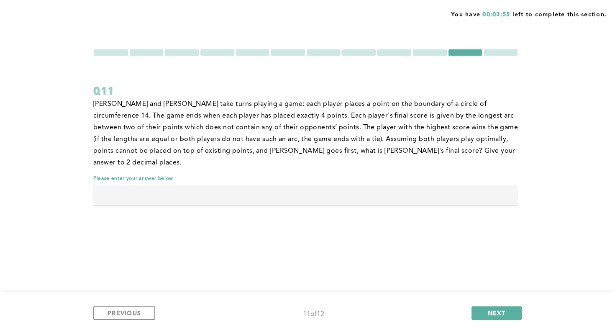
click at [172, 185] on input "text" at bounding box center [305, 195] width 425 height 20
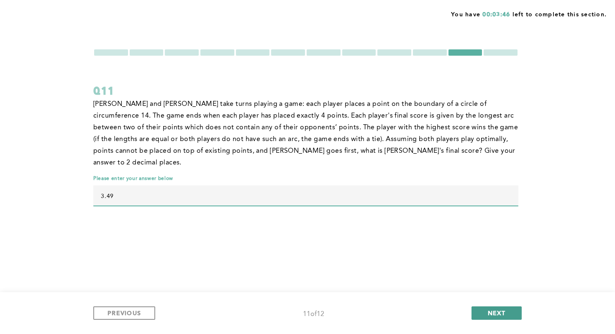
type input "3.49"
click at [493, 311] on span "NEXT" at bounding box center [497, 313] width 18 height 8
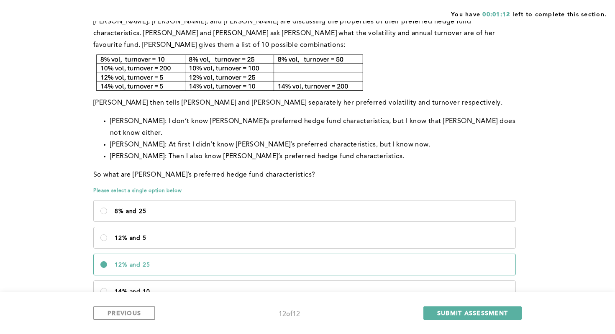
scroll to position [80, 0]
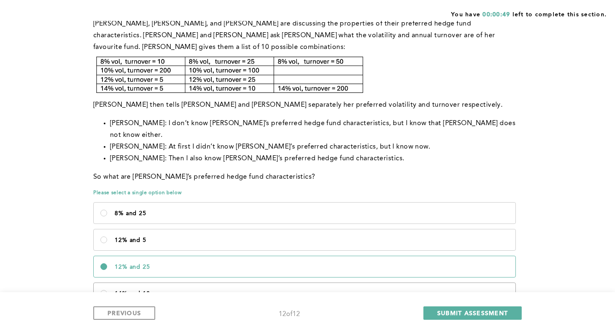
click at [200, 283] on label "14% and 10" at bounding box center [305, 293] width 422 height 21
click at [107, 290] on 10\<\/p\> "14% and 10" at bounding box center [103, 293] width 7 height 7
radio 10\<\/p\> "true"
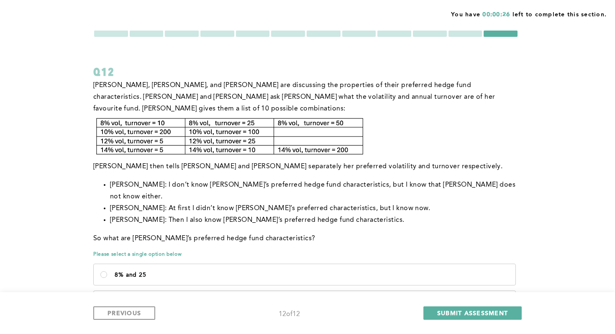
scroll to position [21, 0]
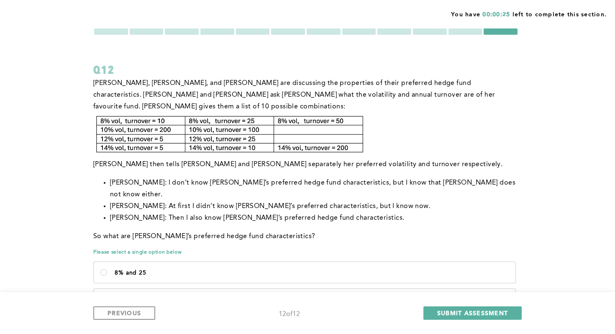
click at [117, 31] on div at bounding box center [111, 31] width 34 height 6
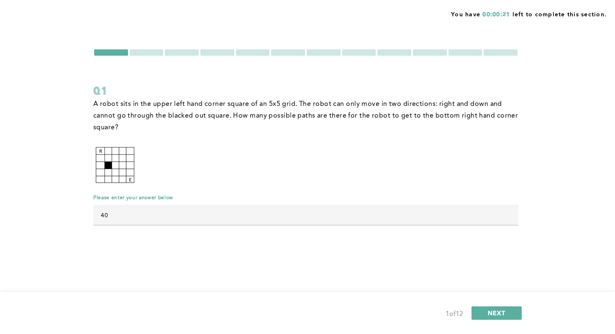
click at [154, 48] on div "You have 00:00:21 left to complete this section. Q1 A robot sits in the upper l…" at bounding box center [307, 167] width 615 height 334
click at [153, 55] on div at bounding box center [147, 52] width 34 height 6
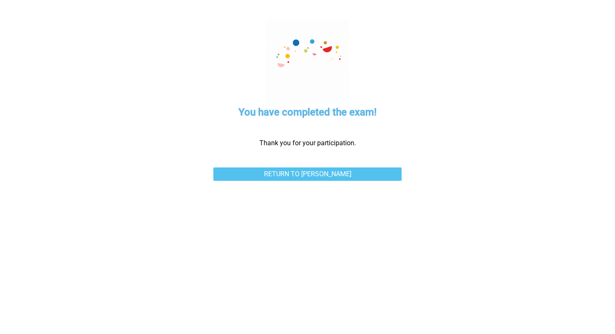
click at [319, 172] on link "Return to [PERSON_NAME]" at bounding box center [307, 173] width 188 height 13
